Goal: Navigation & Orientation: Find specific page/section

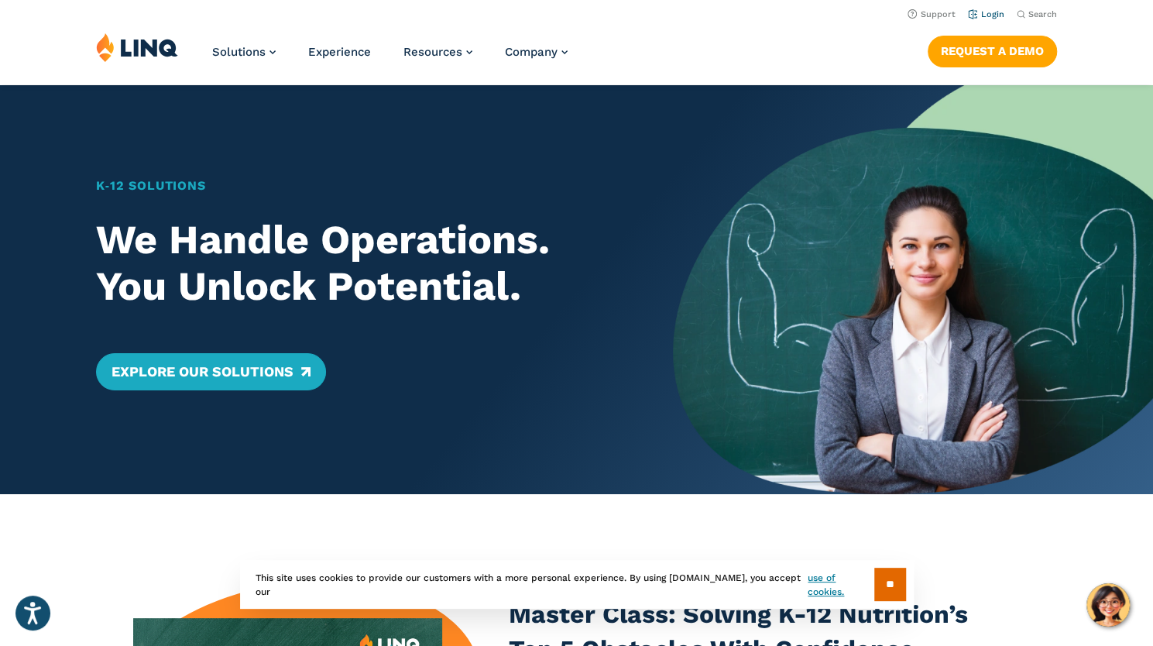
click at [989, 18] on link "Login" at bounding box center [986, 14] width 36 height 10
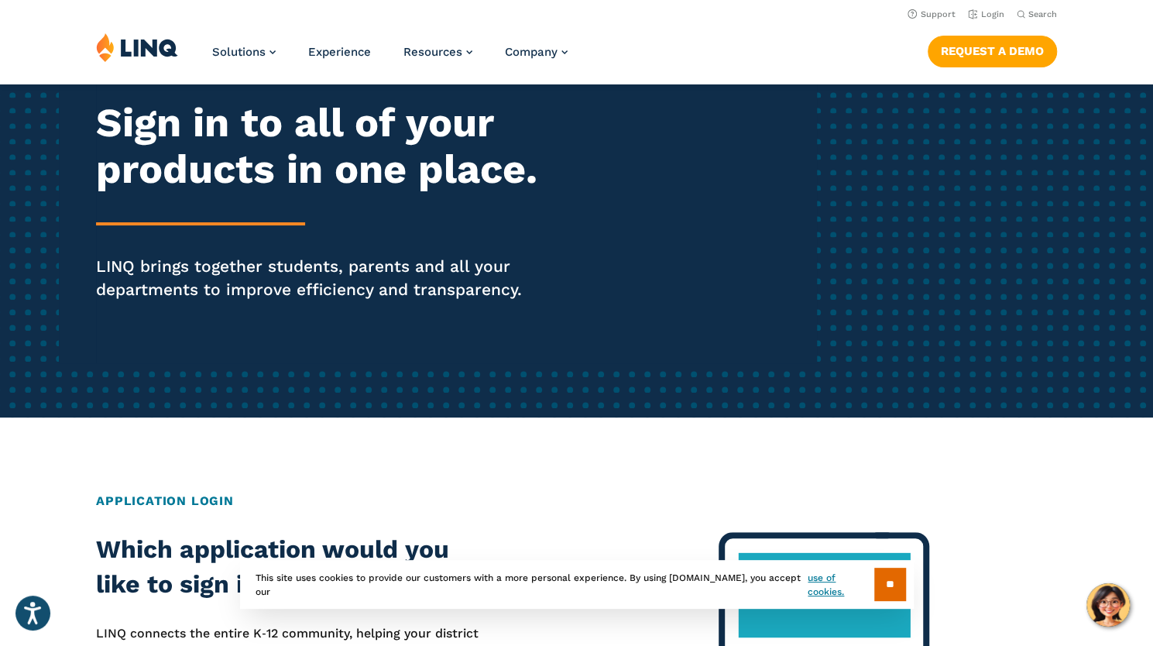
scroll to position [146, 0]
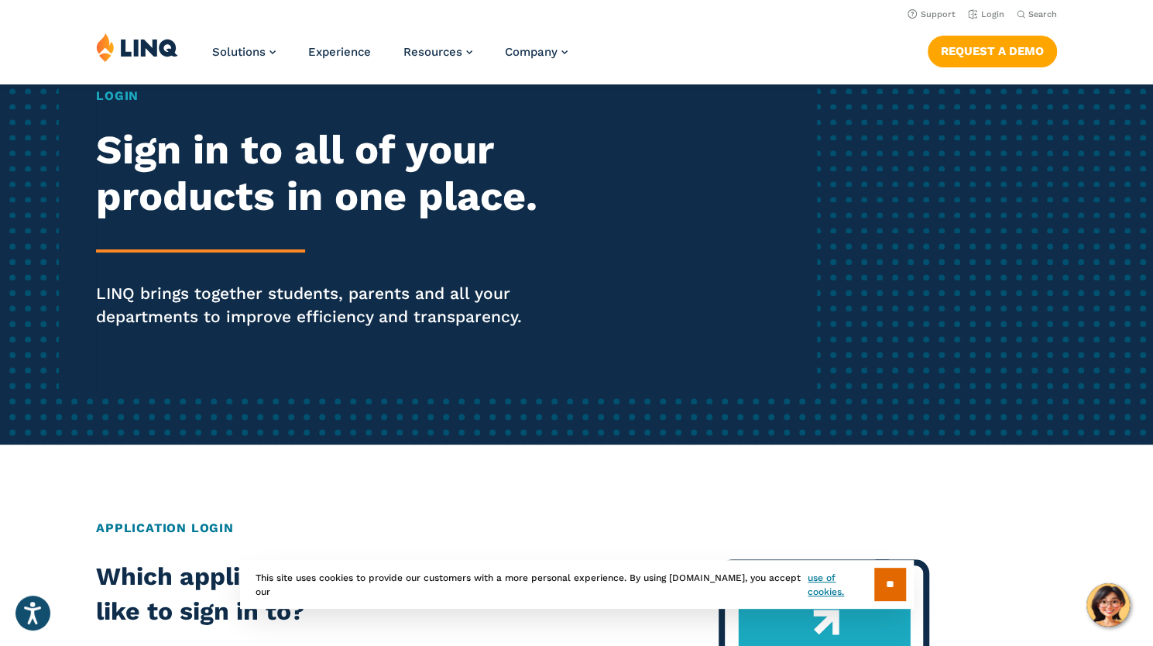
click at [125, 100] on h1 "Login" at bounding box center [318, 96] width 445 height 19
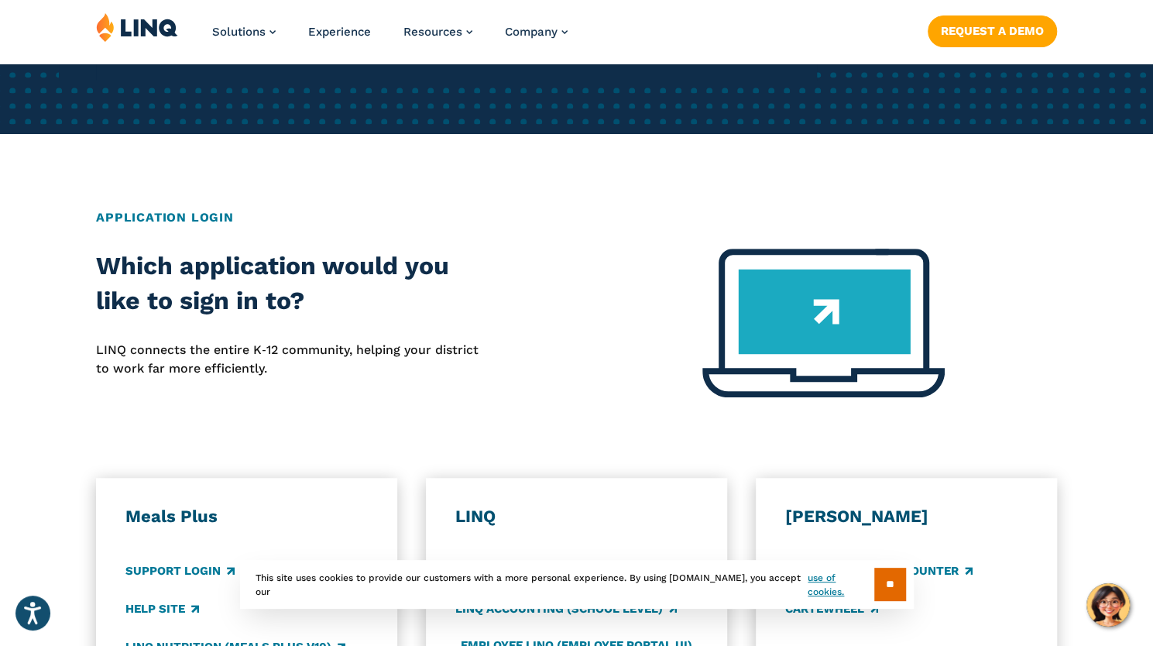
scroll to position [835, 0]
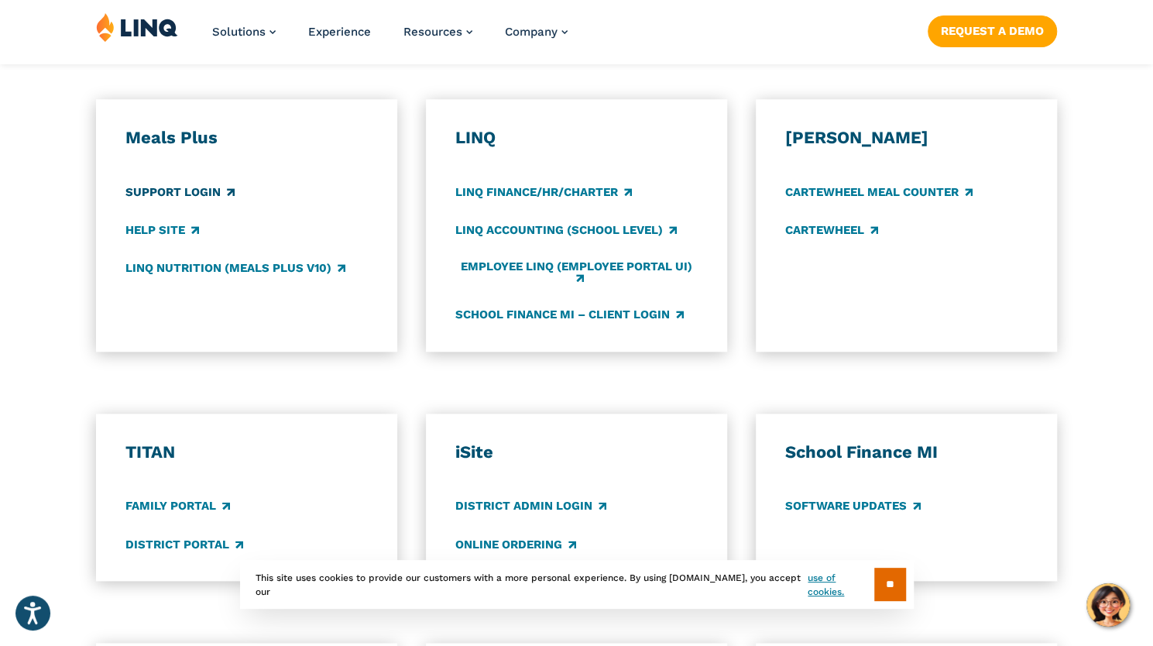
click at [158, 192] on link "Support Login" at bounding box center [179, 192] width 109 height 17
